Goal: Obtain resource: Obtain resource

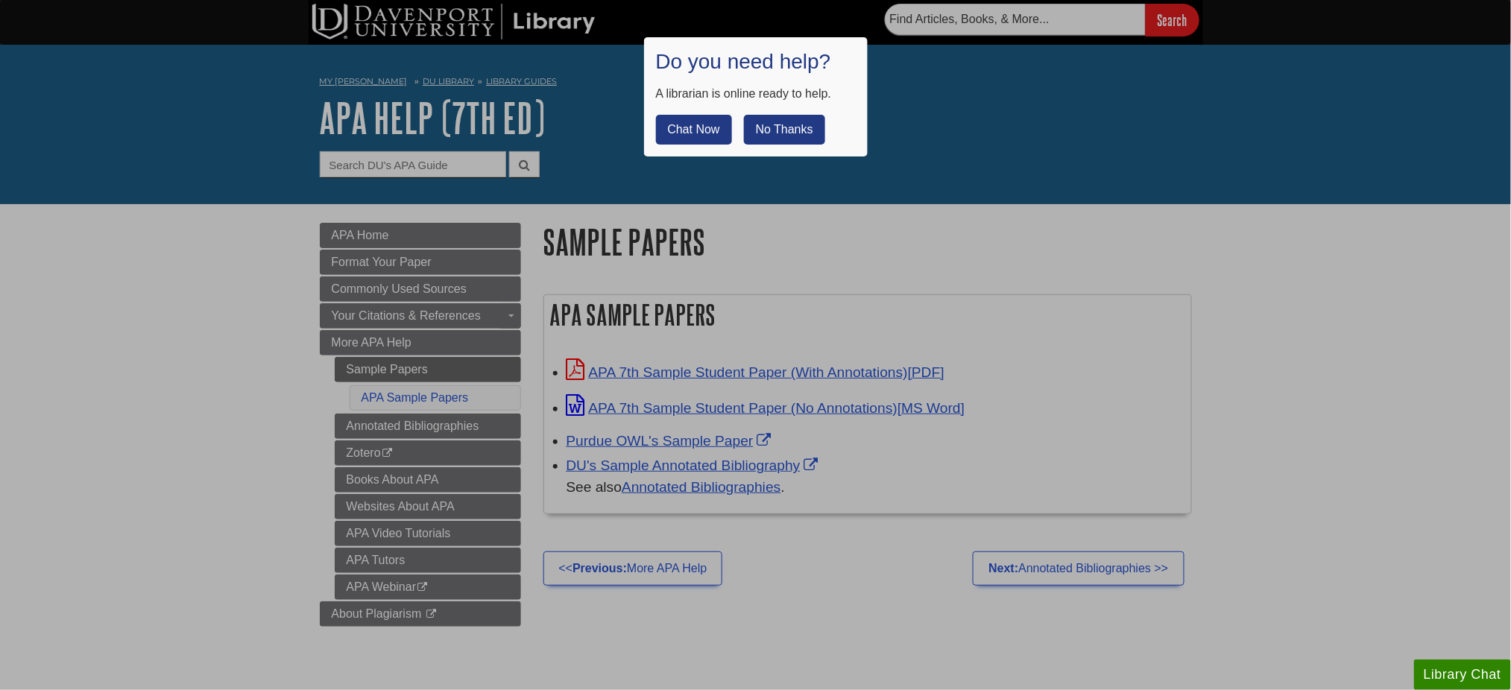
click at [796, 127] on button "No Thanks" at bounding box center [784, 130] width 81 height 30
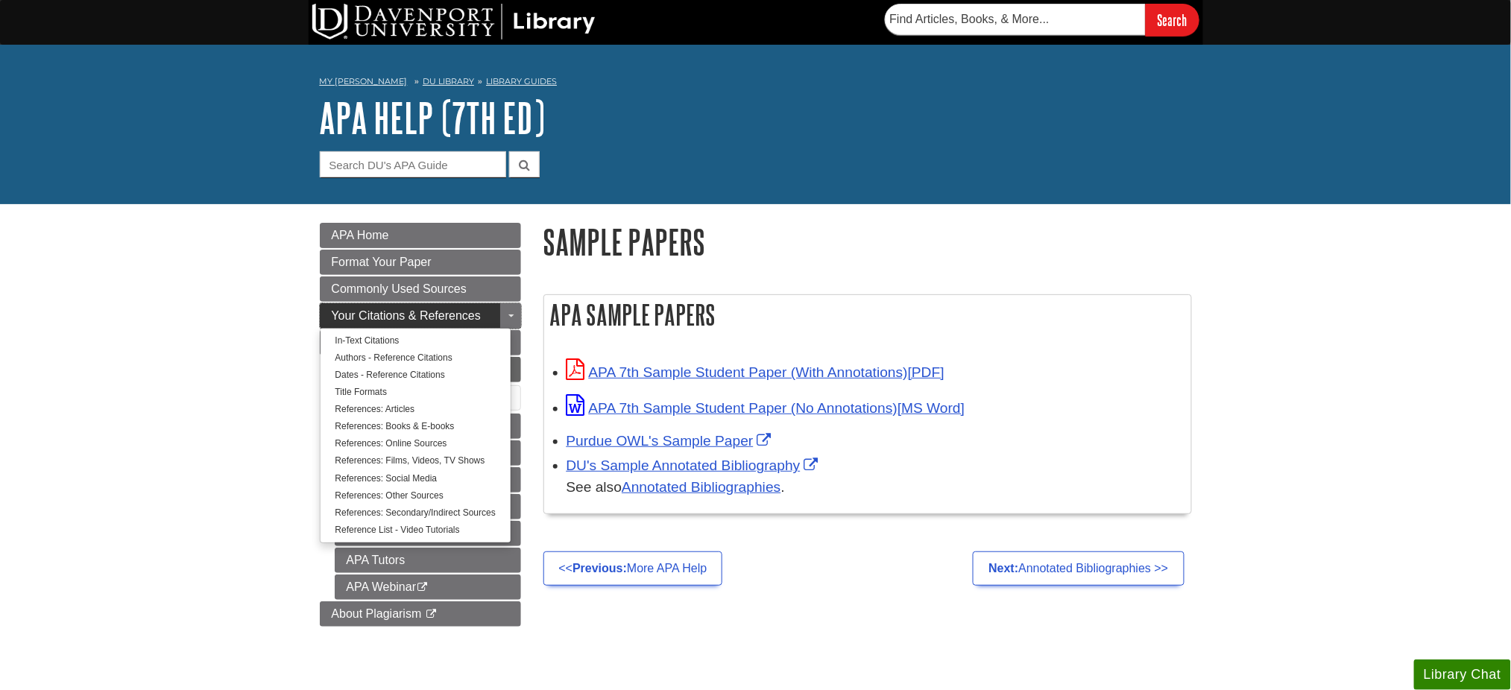
click at [389, 315] on span "Your Citations & References" at bounding box center [406, 315] width 149 height 13
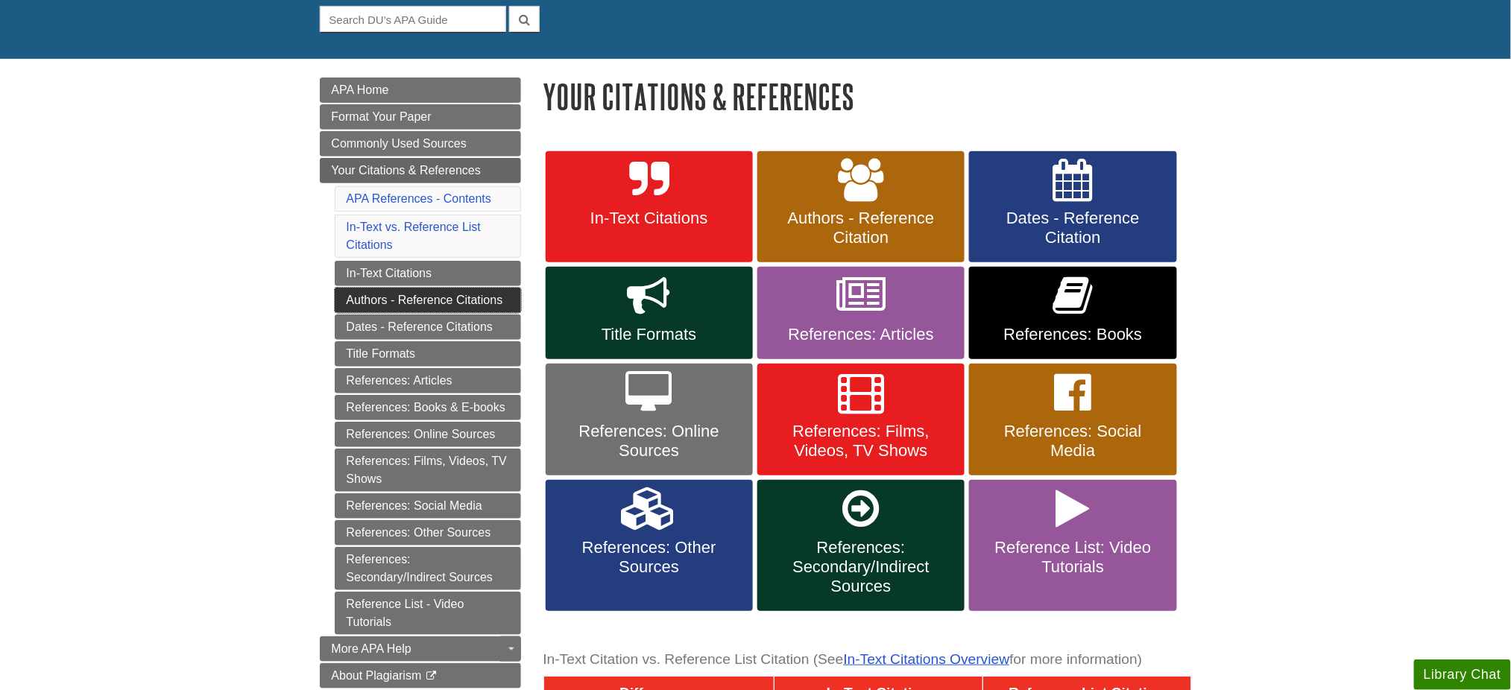
scroll to position [198, 0]
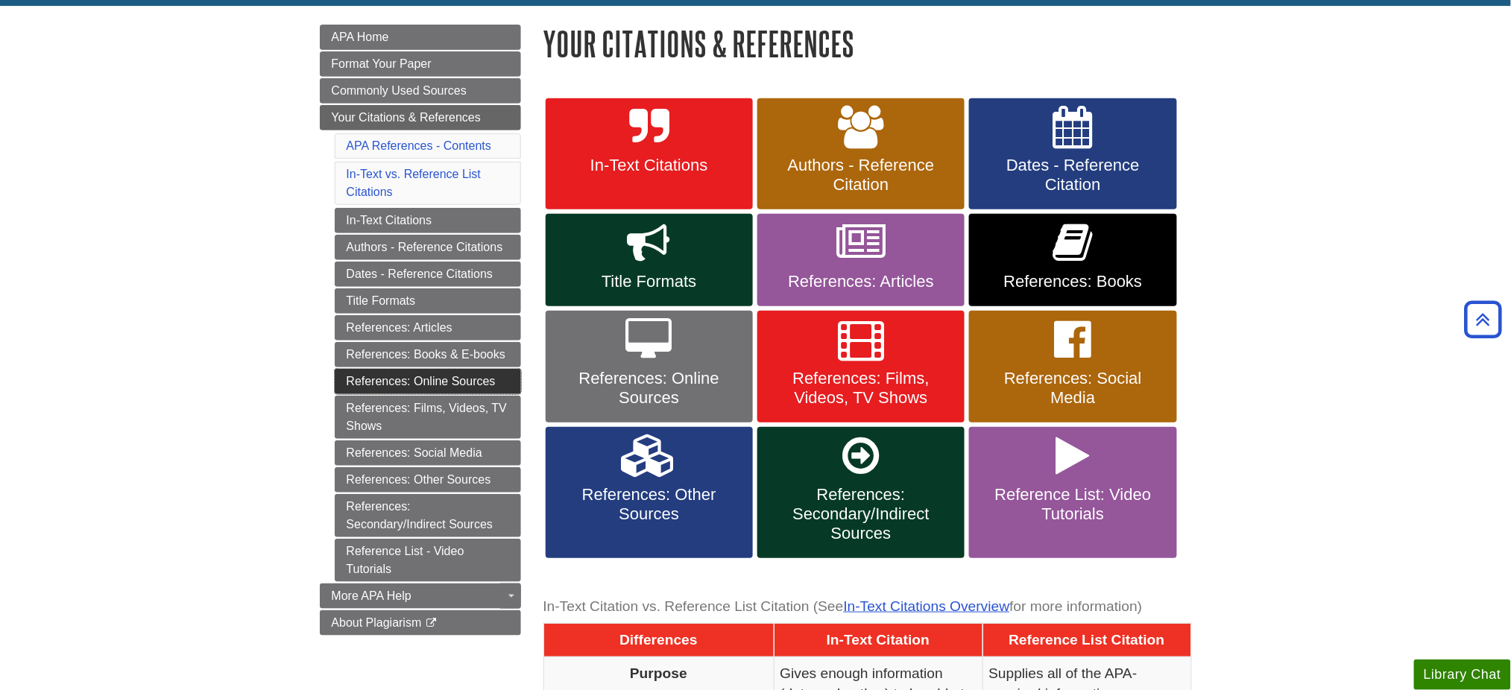
click at [433, 388] on link "References: Online Sources" at bounding box center [428, 381] width 186 height 25
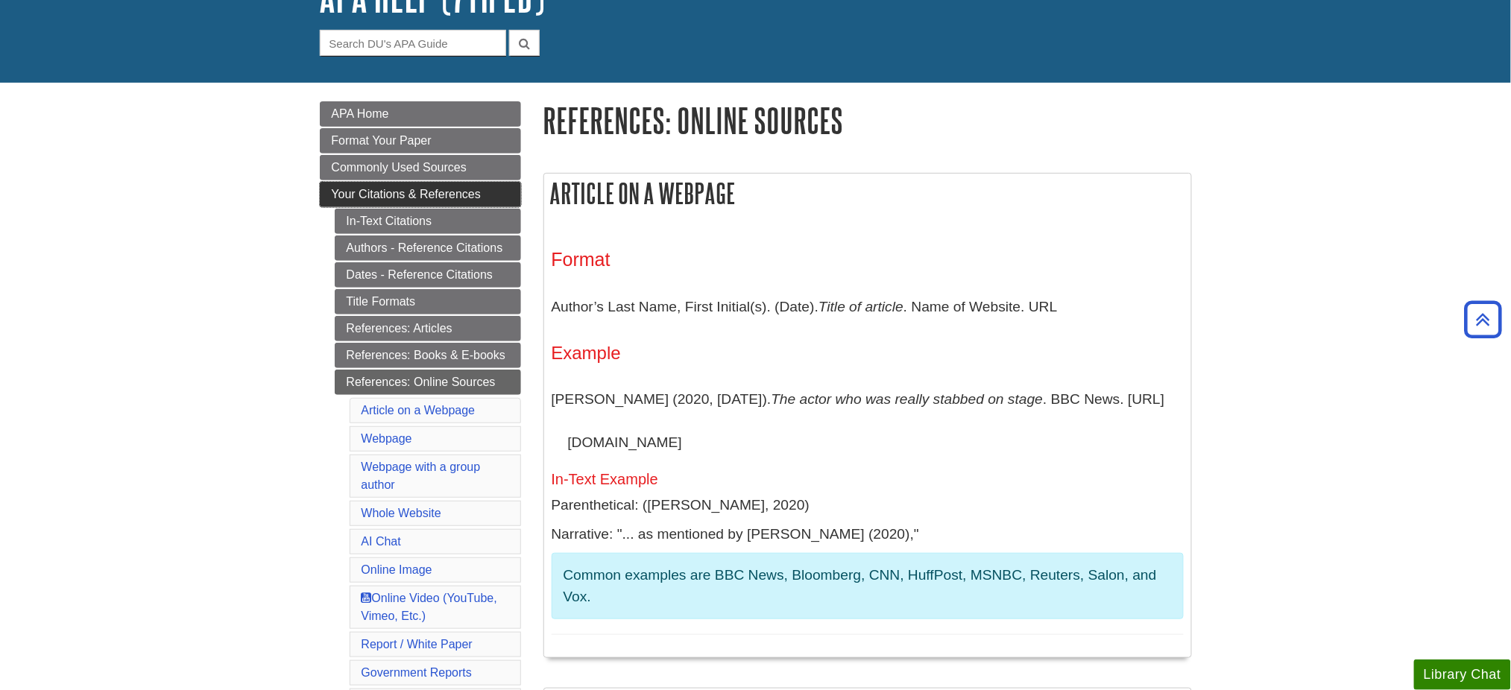
scroll to position [110, 0]
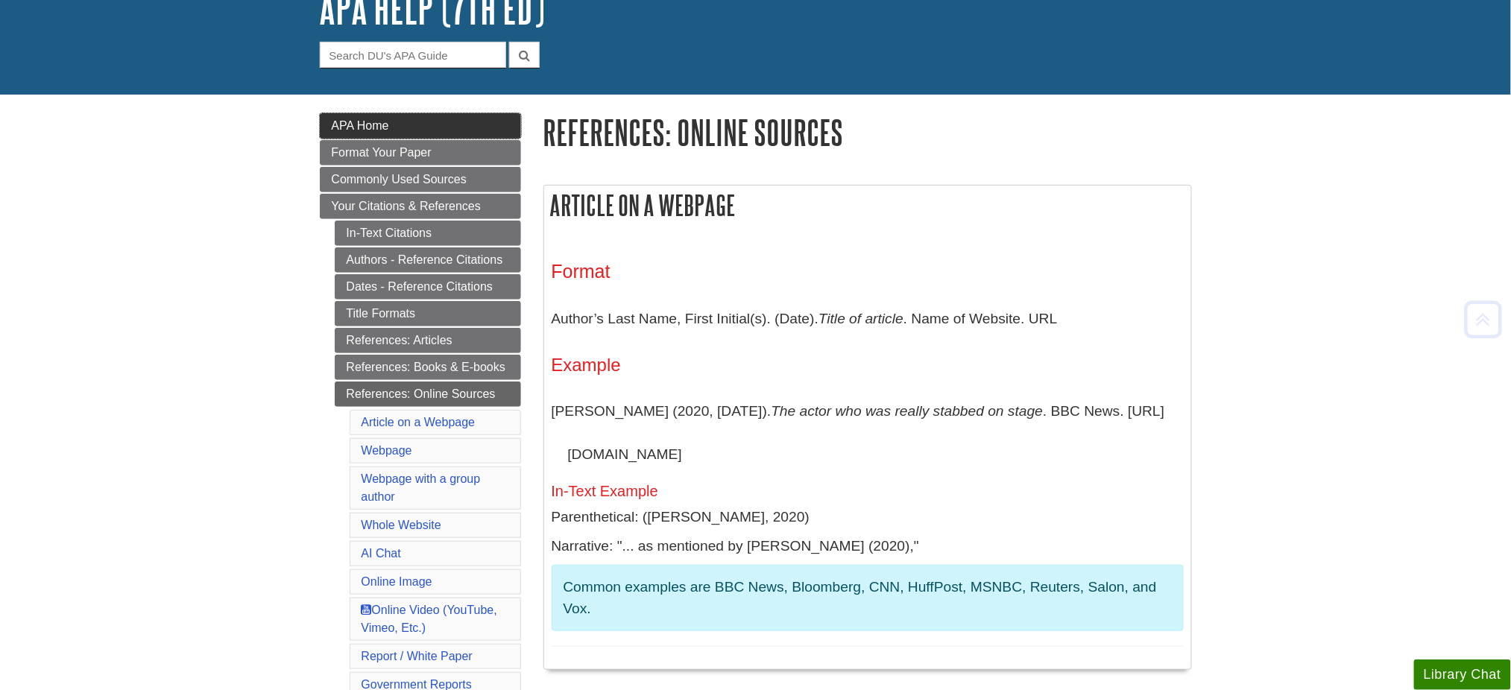
click at [385, 130] on span "APA Home" at bounding box center [360, 125] width 57 height 13
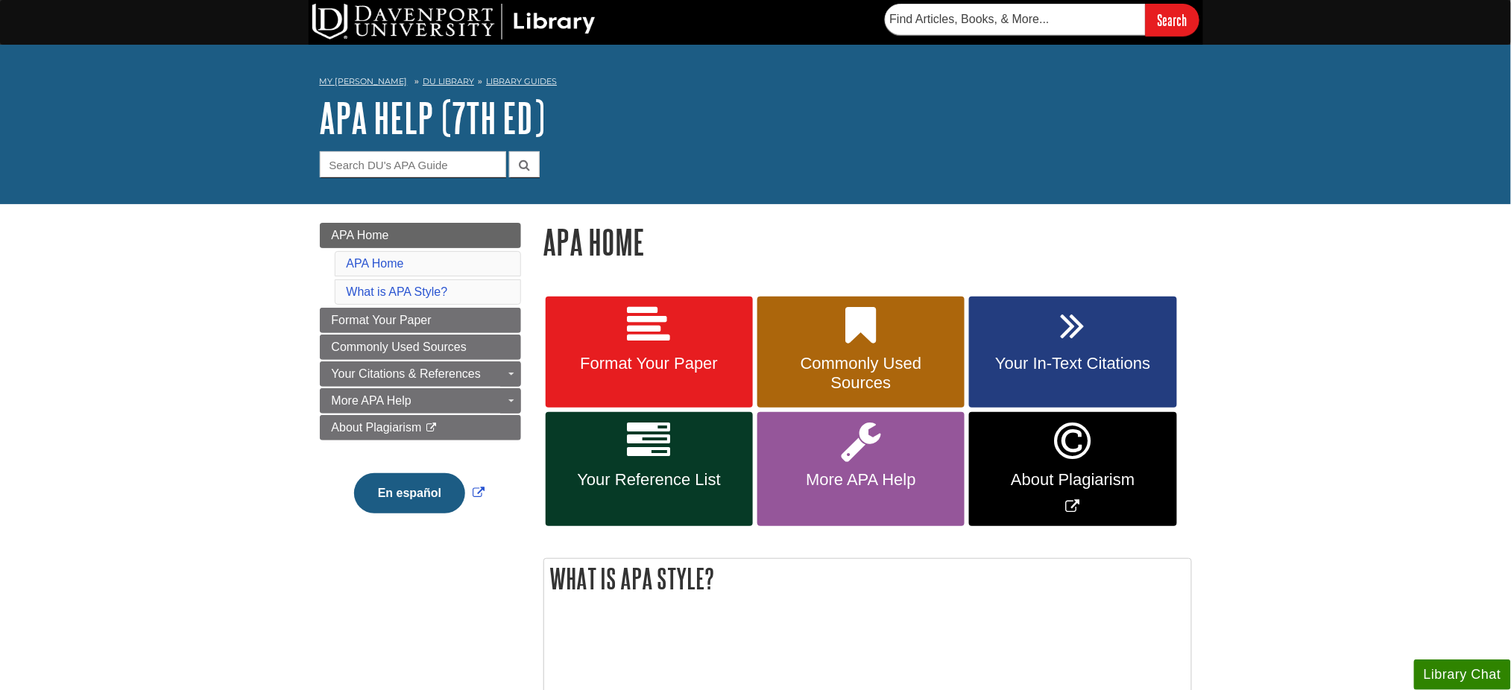
click at [415, 258] on li "APA Home" at bounding box center [428, 263] width 186 height 25
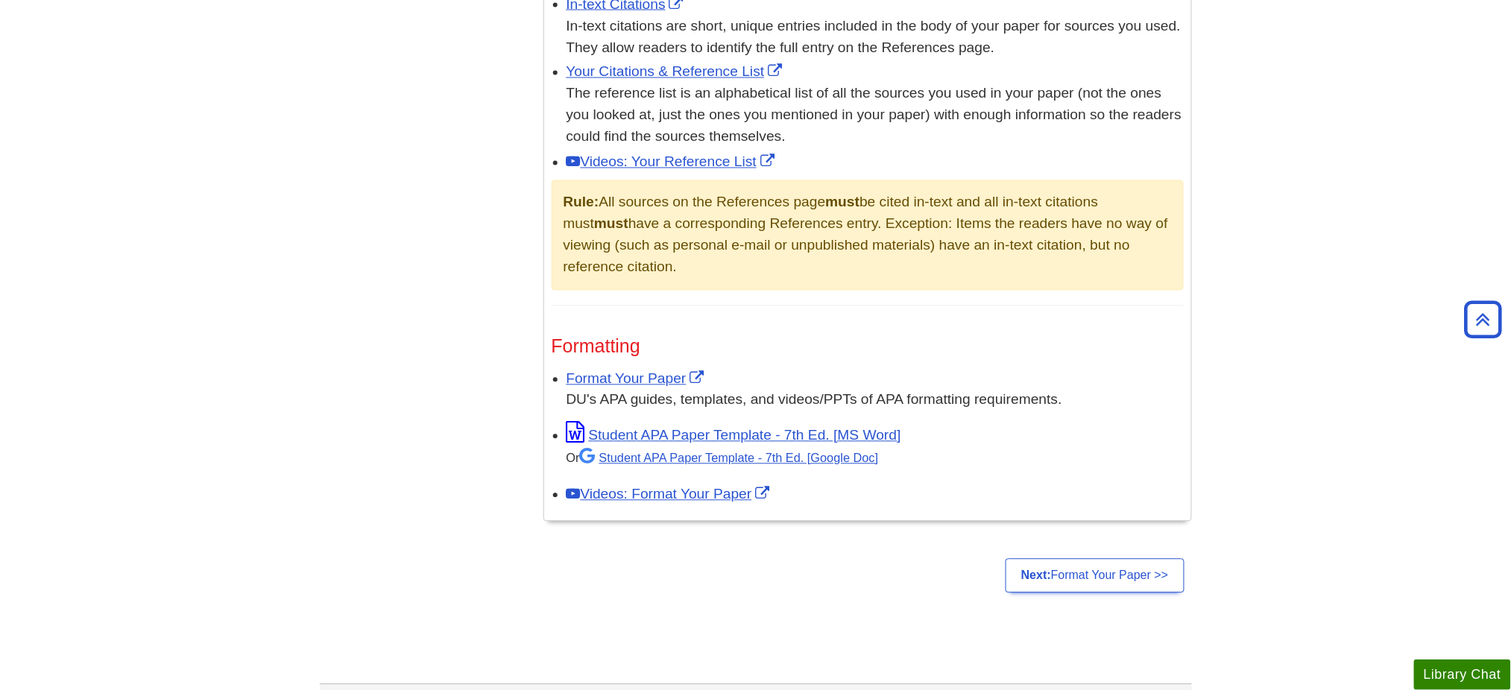
scroll to position [1072, 0]
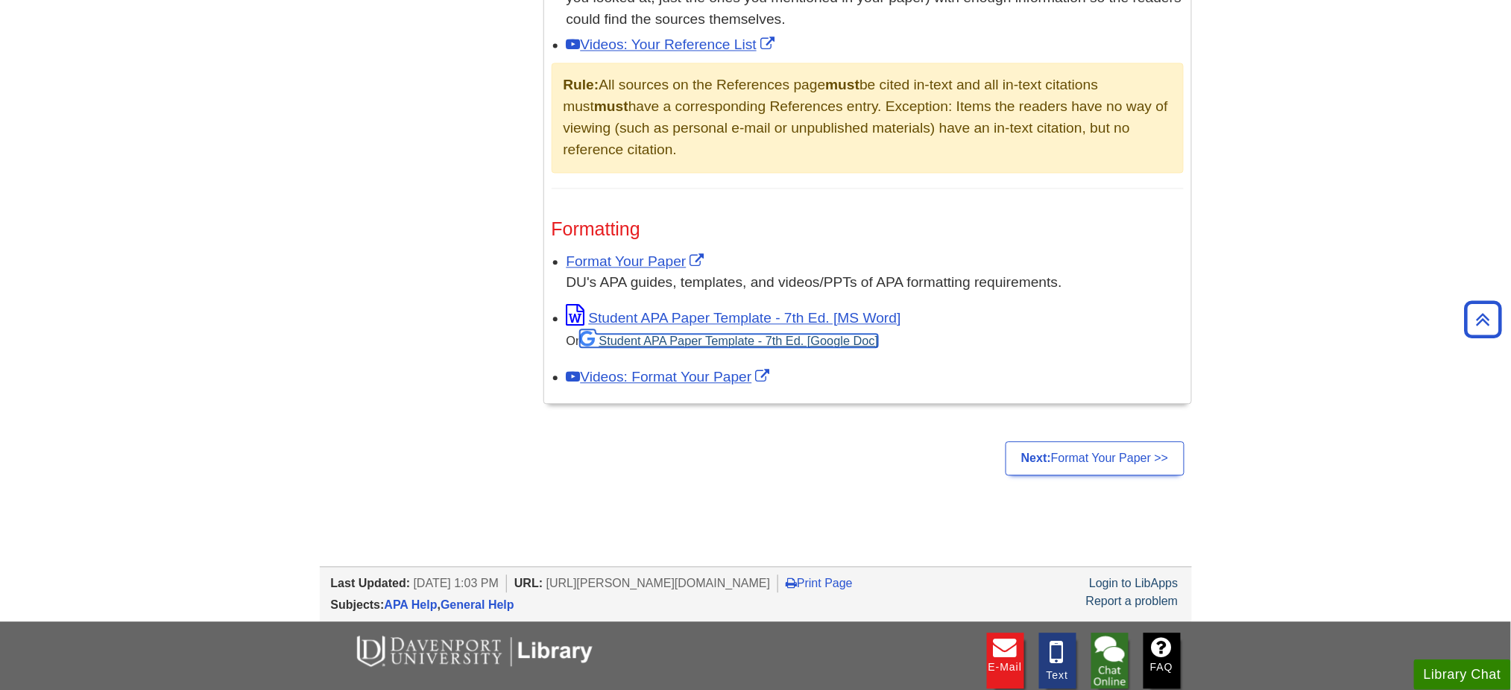
click at [777, 341] on link "Student APA Paper Template - 7th Ed. [Google Doc]" at bounding box center [729, 340] width 299 height 13
